Goal: Information Seeking & Learning: Learn about a topic

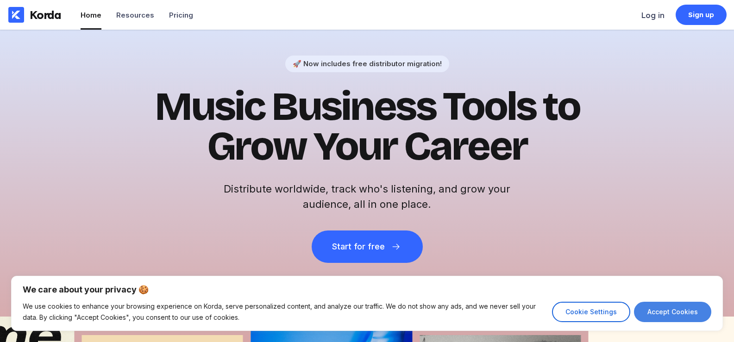
click at [672, 314] on button "Accept Cookies" at bounding box center [672, 312] width 77 height 20
checkbox input "true"
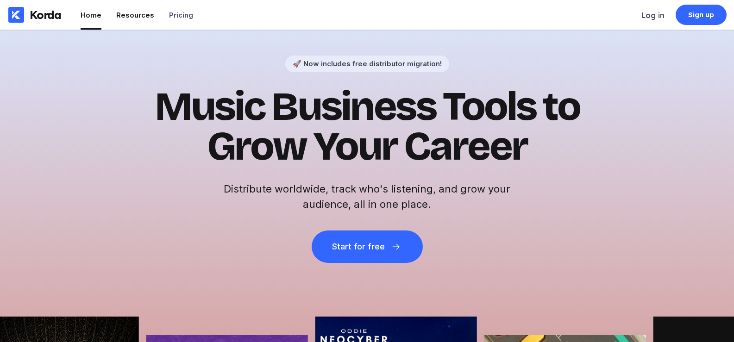
click at [144, 16] on div "Resources" at bounding box center [135, 15] width 38 height 9
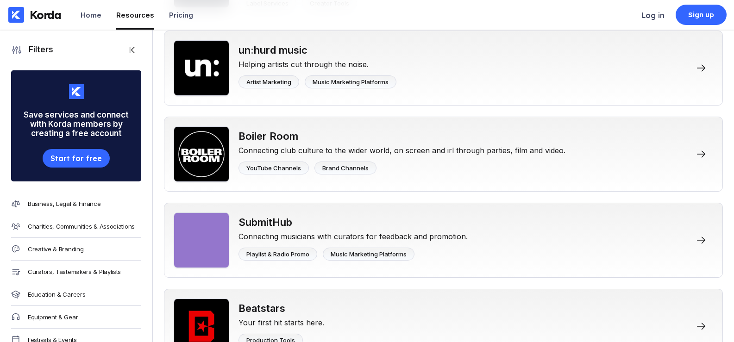
scroll to position [1065, 0]
click at [176, 18] on div "Pricing" at bounding box center [181, 15] width 24 height 9
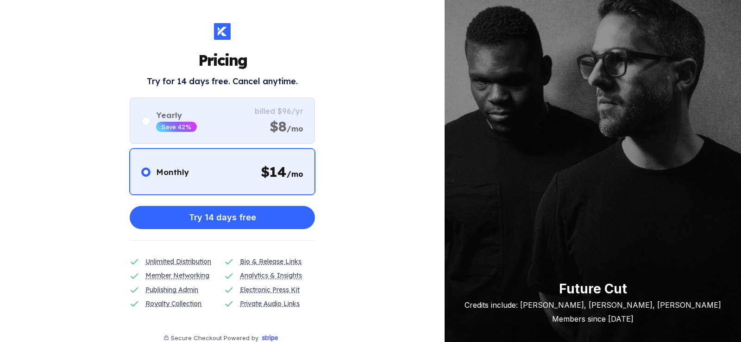
click at [144, 123] on circle at bounding box center [146, 121] width 5 height 5
click at [142, 116] on input "radio" at bounding box center [141, 116] width 0 height 0
radio input "false"
radio input "true"
